Goal: Information Seeking & Learning: Find contact information

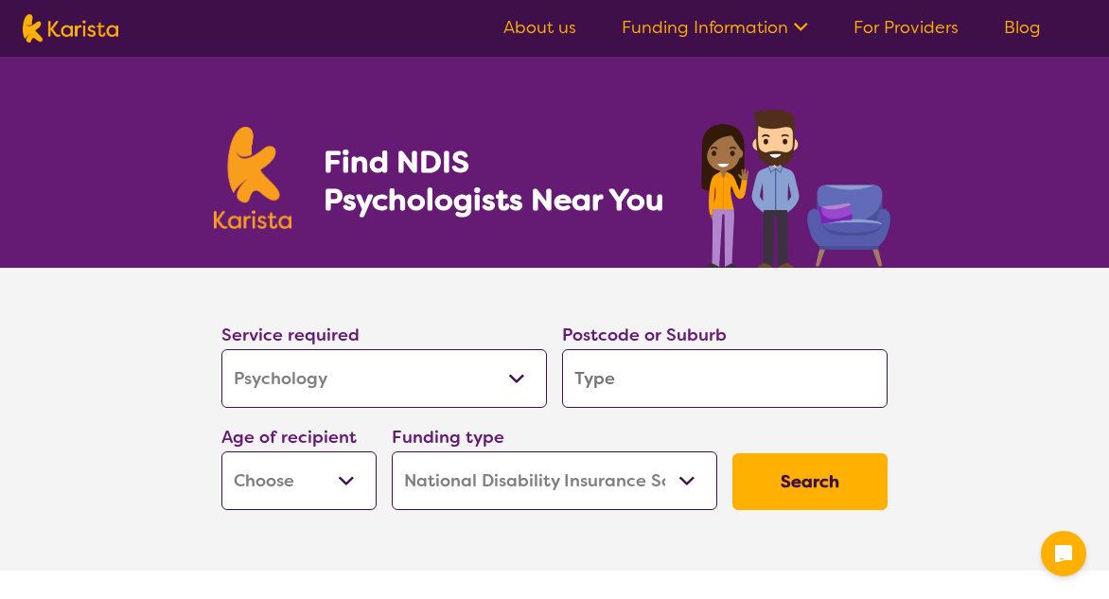
select select "Psychology"
select select "NDIS"
select select "Psychology"
select select "NDIS"
click at [647, 378] on input "search" at bounding box center [724, 378] width 325 height 59
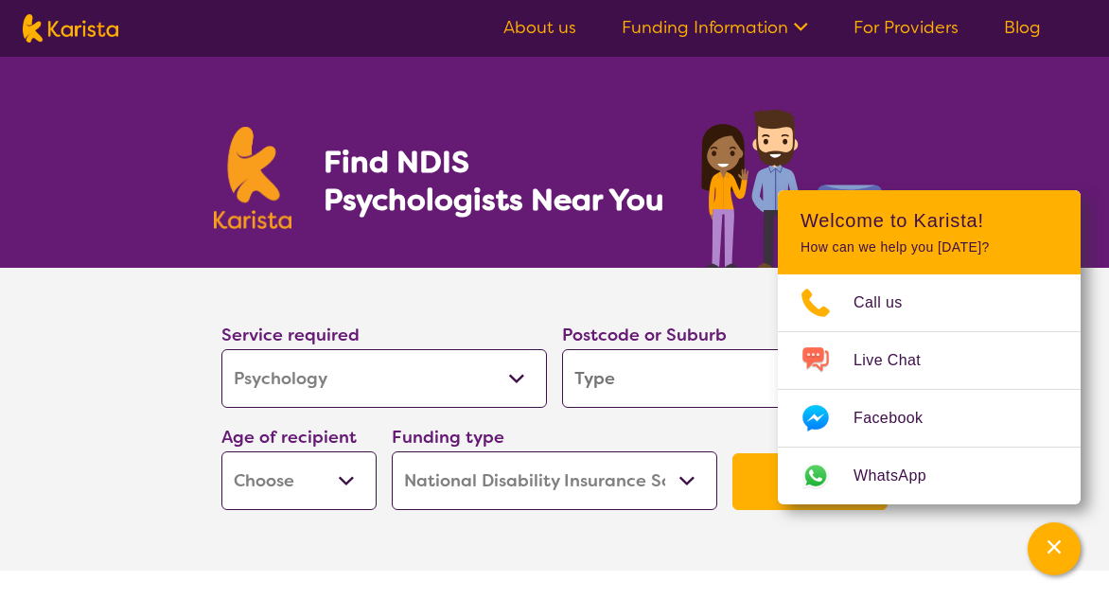
type input "4"
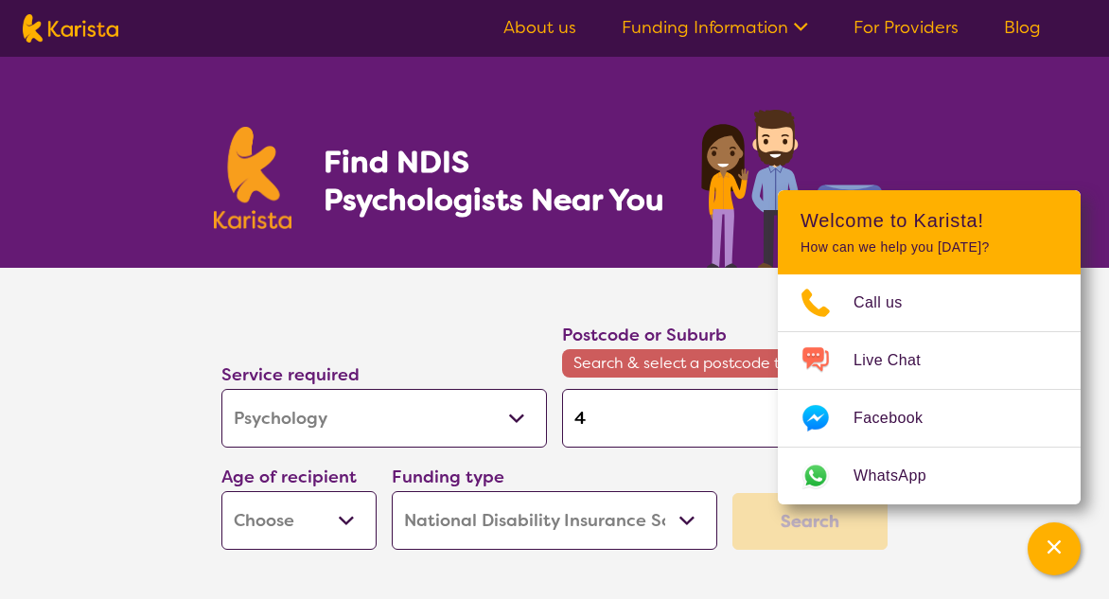
type input "42"
type input "421"
type input "4215"
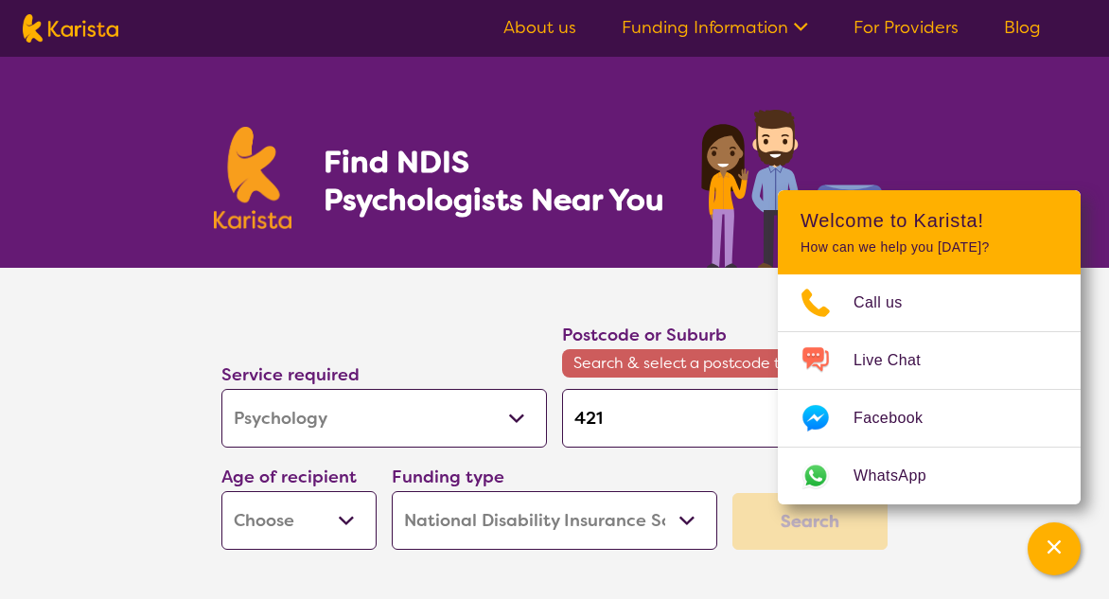
type input "4215"
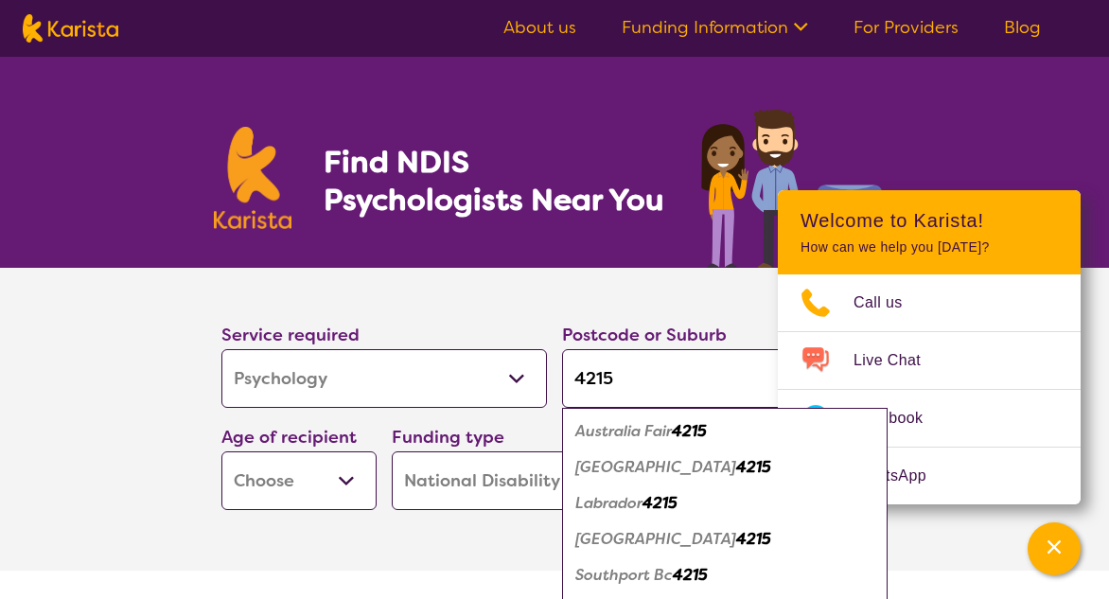
type input "4215"
click at [630, 431] on em "Australia Fair" at bounding box center [623, 431] width 96 height 20
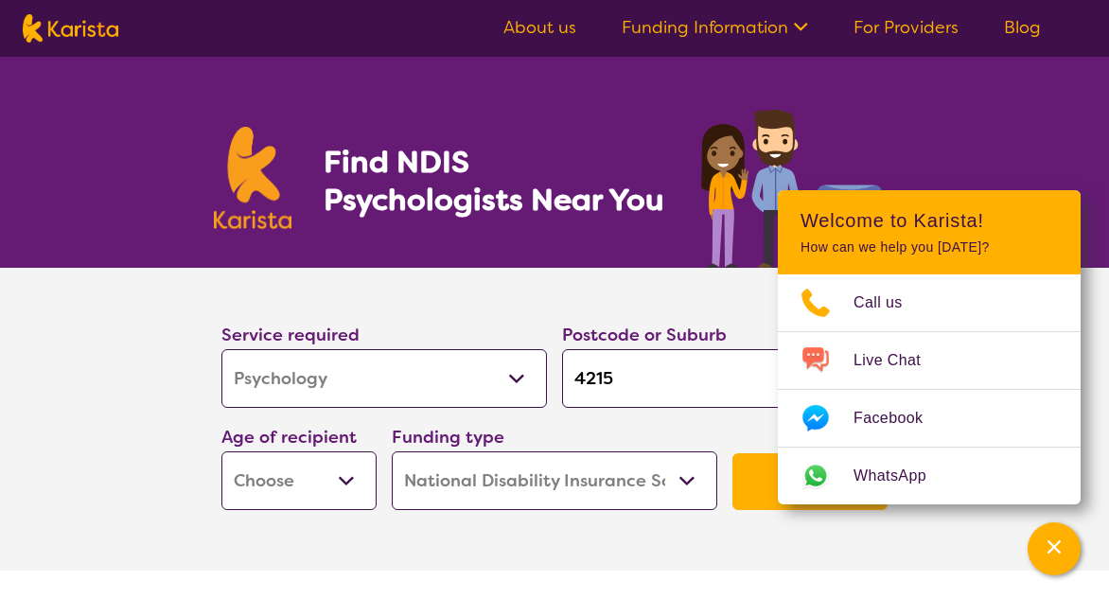
click at [346, 479] on select "Early Childhood - 0 to 9 Child - 10 to 11 Adolescent - 12 to 17 Adult - 18 to 6…" at bounding box center [298, 480] width 155 height 59
select select "AD"
click at [221, 451] on select "Early Childhood - 0 to 9 Child - 10 to 11 Adolescent - 12 to 17 Adult - 18 to 6…" at bounding box center [298, 480] width 155 height 59
select select "AD"
click at [788, 551] on section "Service required Allied Health Assistant Assessment ([MEDICAL_DATA] or [MEDICAL…" at bounding box center [554, 419] width 757 height 303
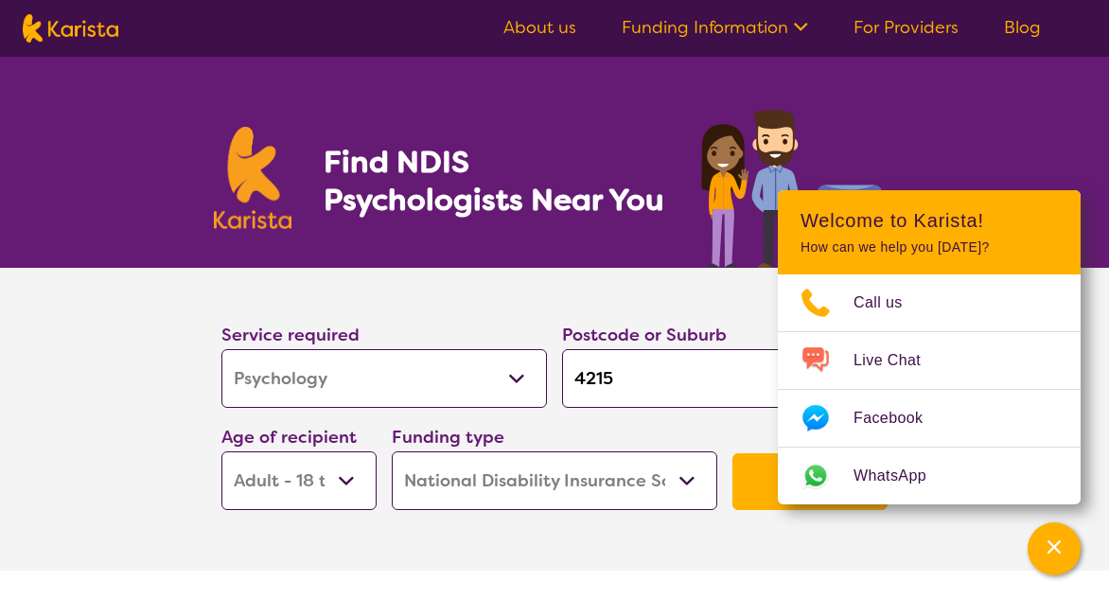
click at [753, 474] on button "Search" at bounding box center [809, 481] width 155 height 57
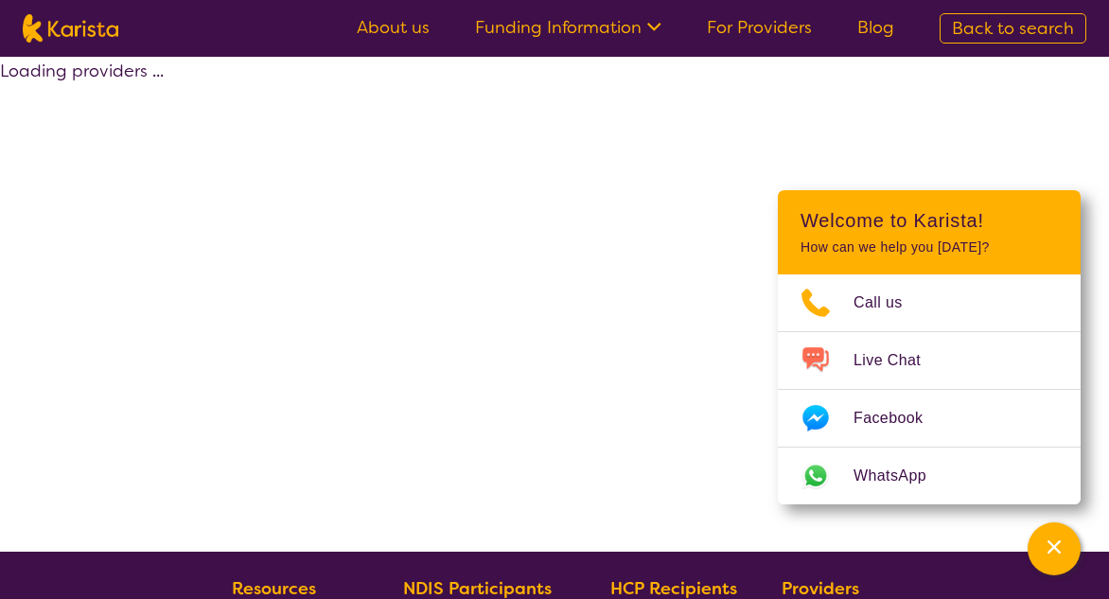
select select "by_score"
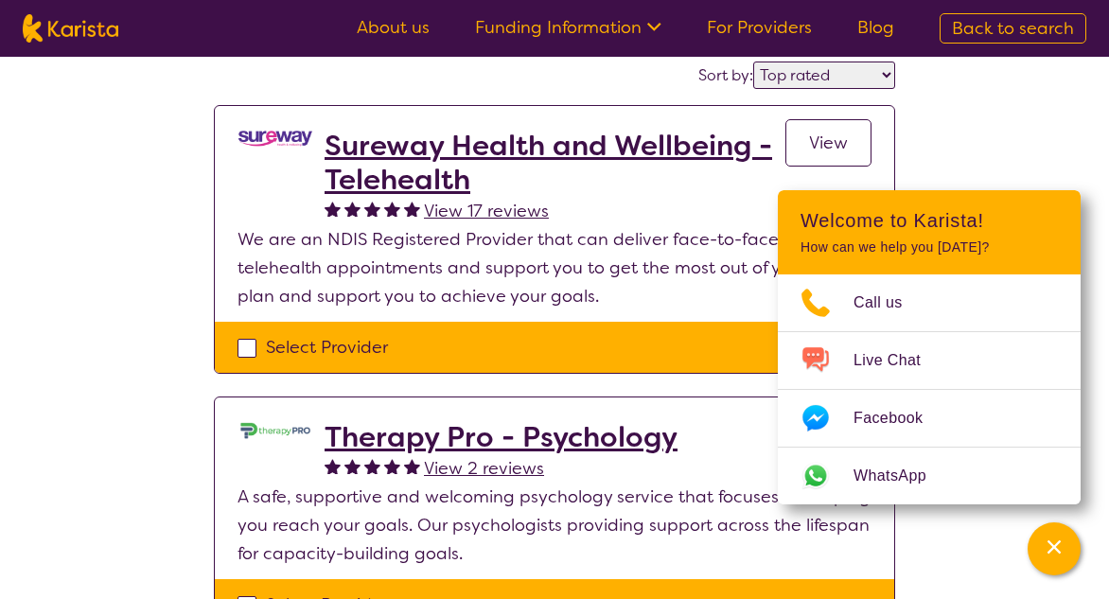
scroll to position [189, 0]
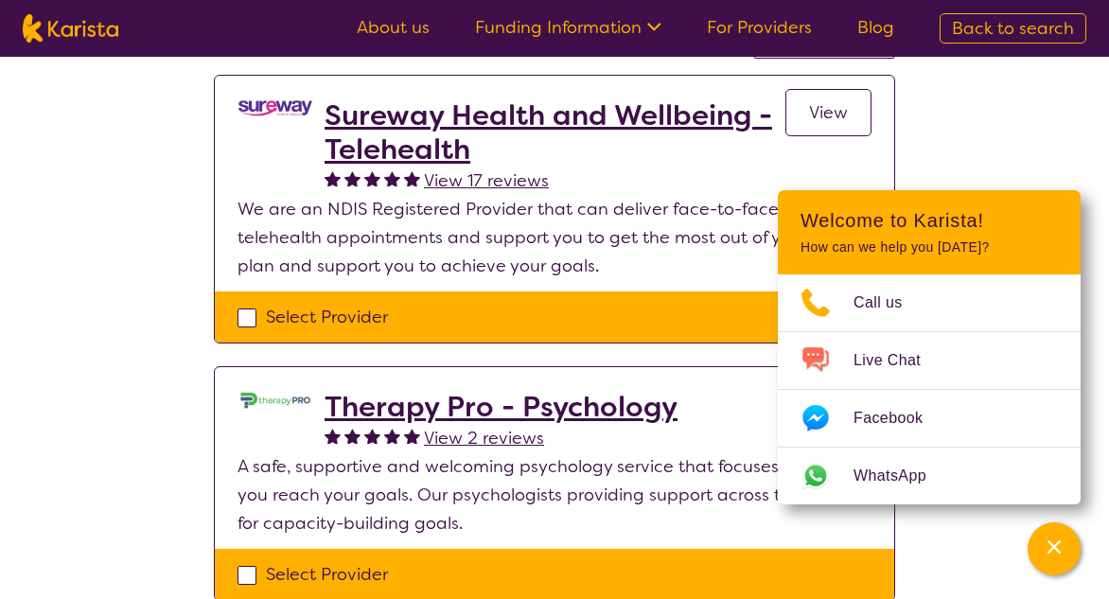
click at [980, 143] on div "Select one or more providers and click the 'NEXT' button to proceed 1 - 4 of 4 …" at bounding box center [554, 526] width 1109 height 1316
click at [558, 120] on h2 "Sureway Health and Wellbeing - Telehealth" at bounding box center [554, 132] width 461 height 68
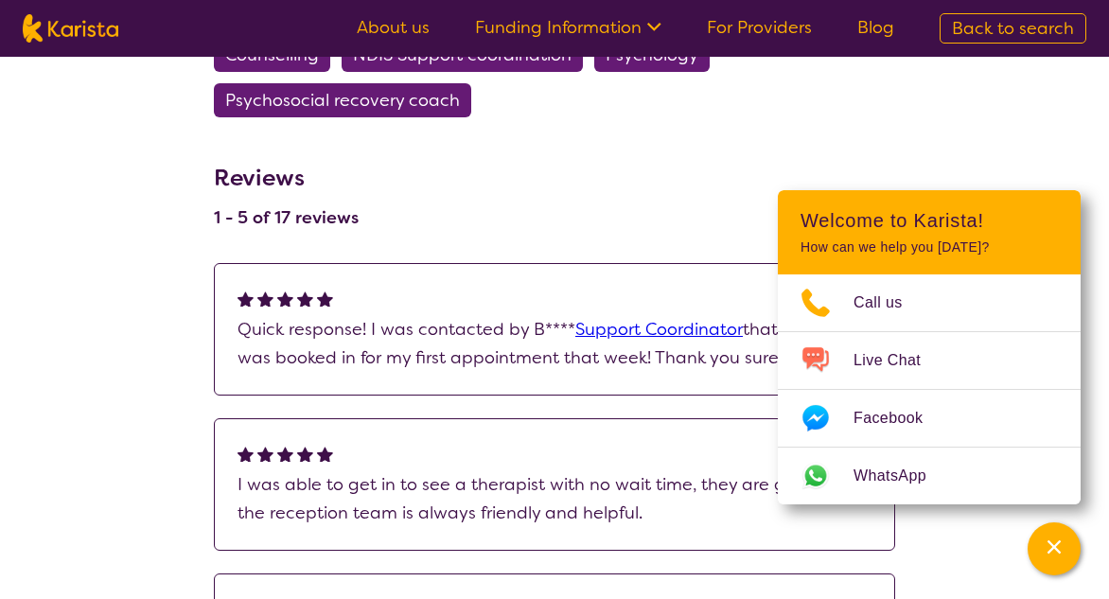
scroll to position [1513, 0]
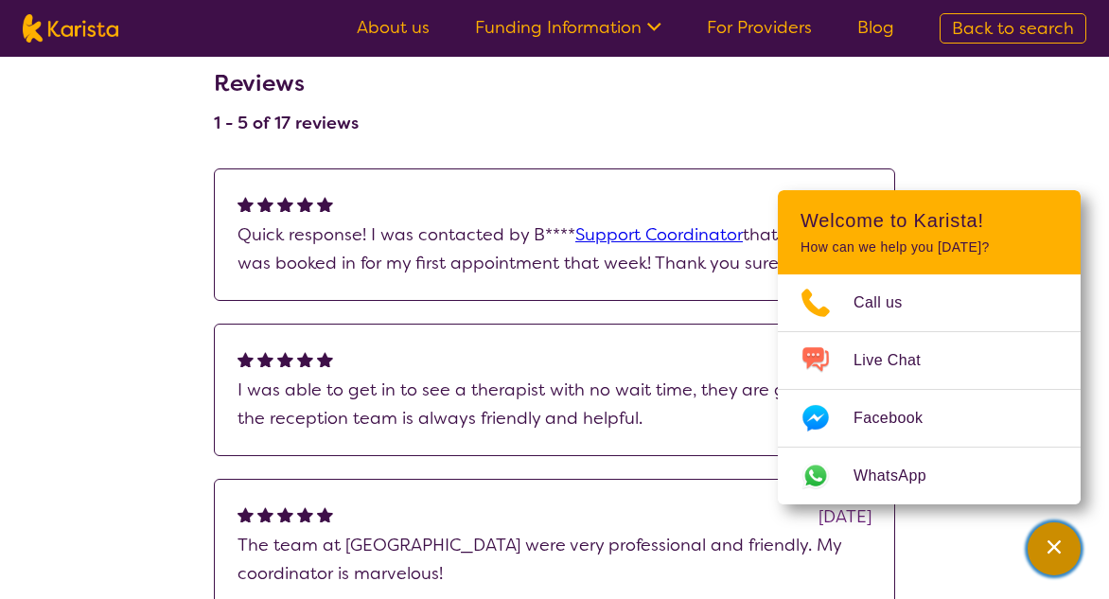
click at [1062, 540] on icon "Channel Menu" at bounding box center [1053, 546] width 19 height 19
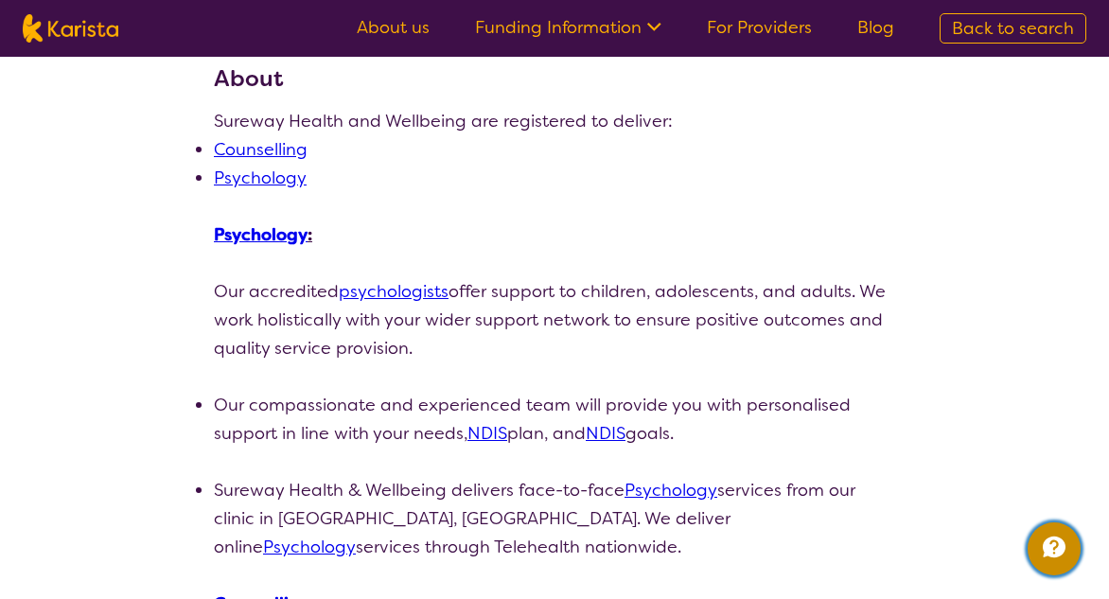
scroll to position [284, 0]
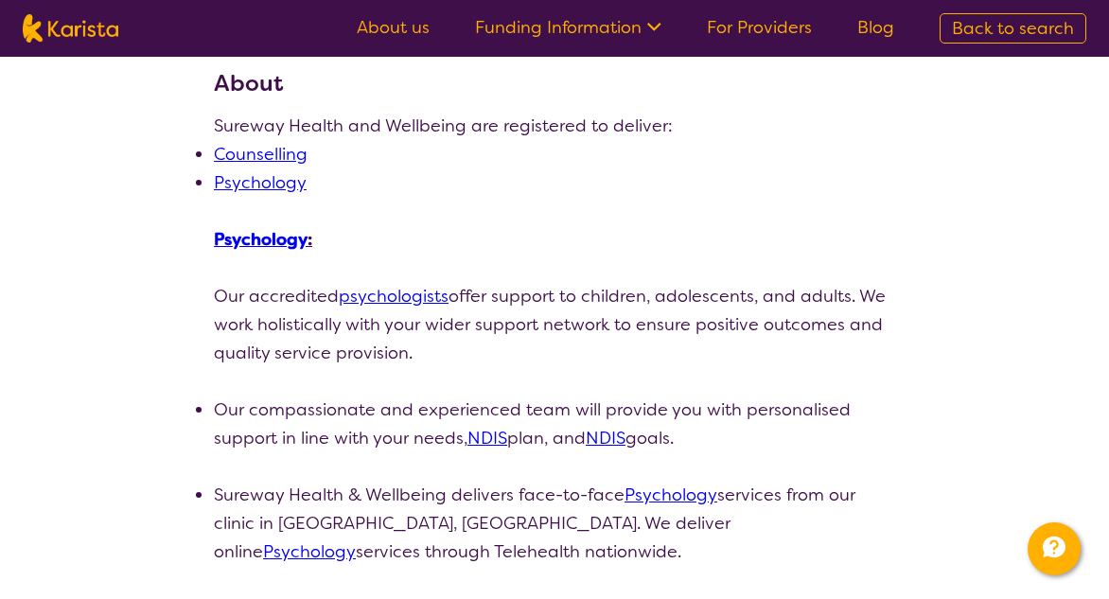
click at [404, 290] on link "psychologists" at bounding box center [394, 296] width 110 height 23
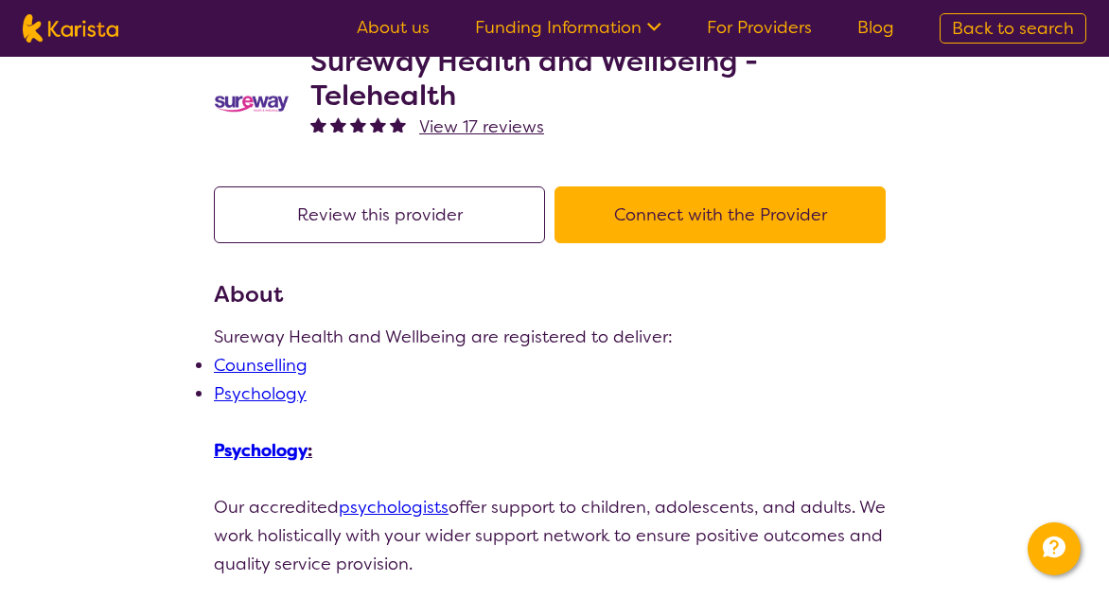
scroll to position [0, 0]
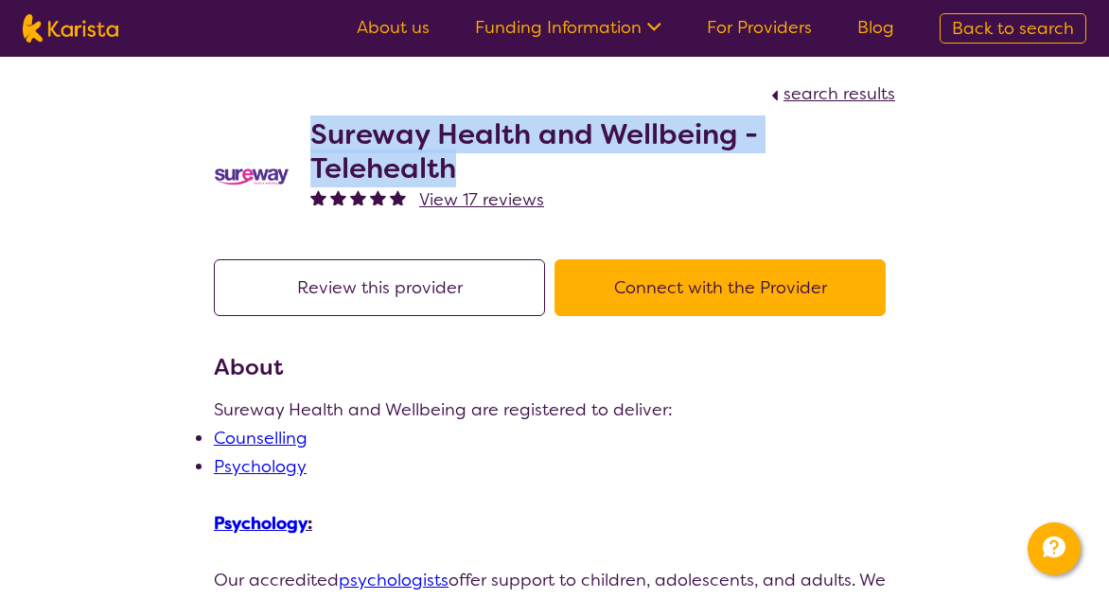
drag, startPoint x: 458, startPoint y: 167, endPoint x: 312, endPoint y: 126, distance: 151.5
click at [312, 126] on h2 "Sureway Health and Wellbeing - Telehealth" at bounding box center [602, 151] width 585 height 68
copy h2 "Sureway Health and Wellbeing - Telehealth"
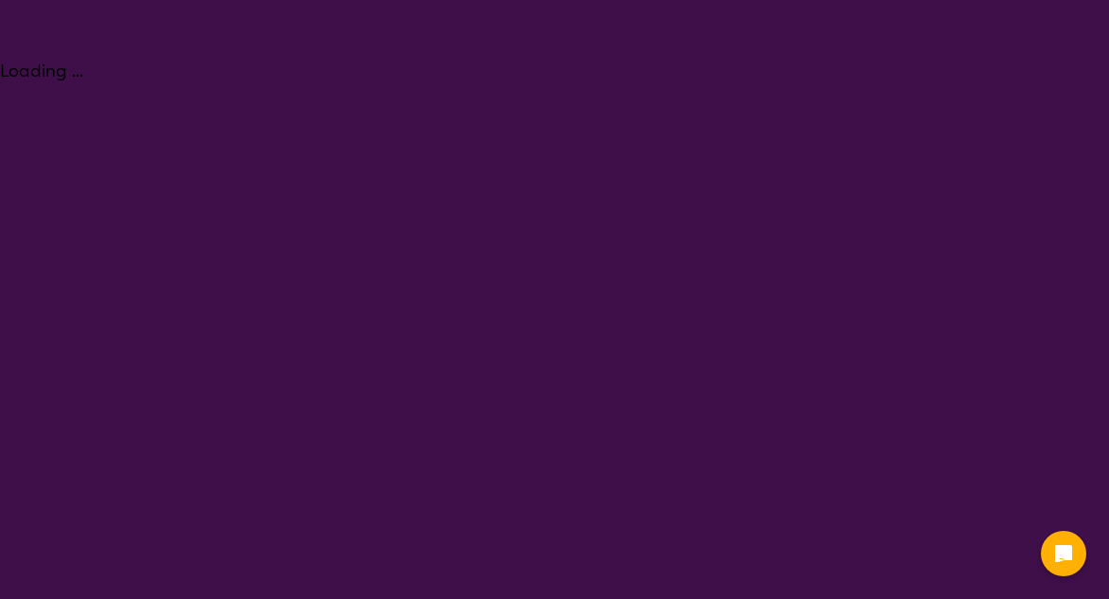
select select "Psychology"
select select "AD"
select select "NDIS"
select select "Psychology"
select select "AD"
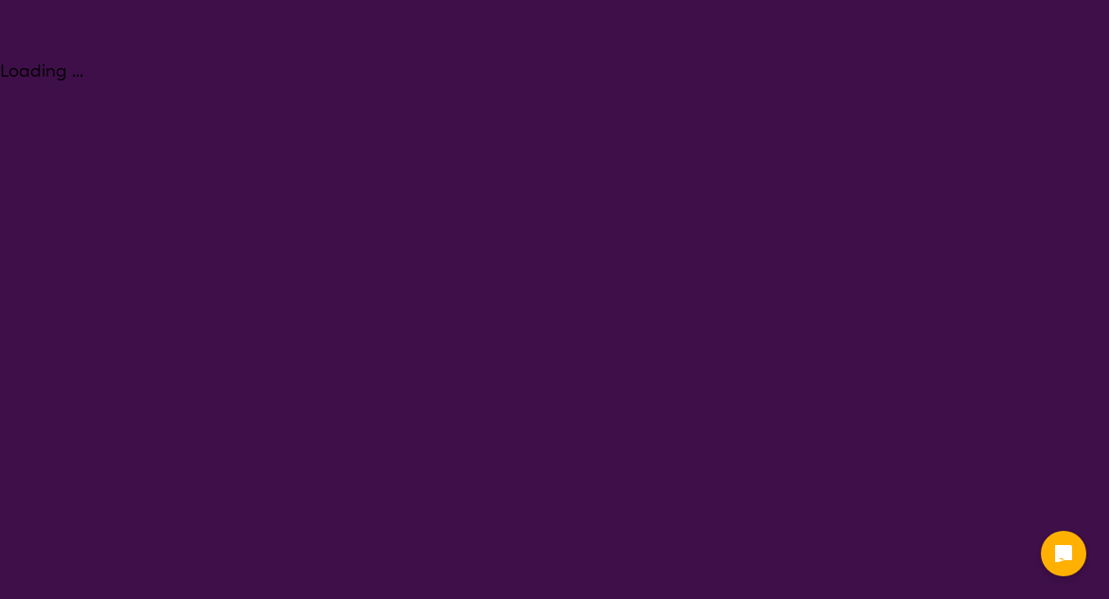
select select "NDIS"
